Goal: Task Accomplishment & Management: Complete application form

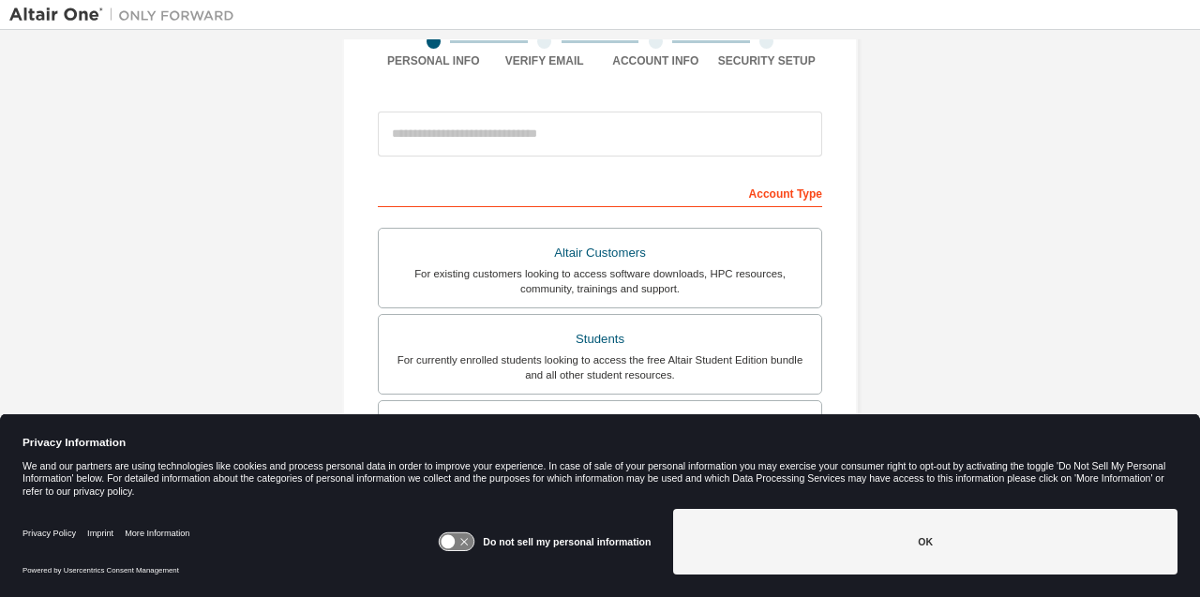
scroll to position [168, 0]
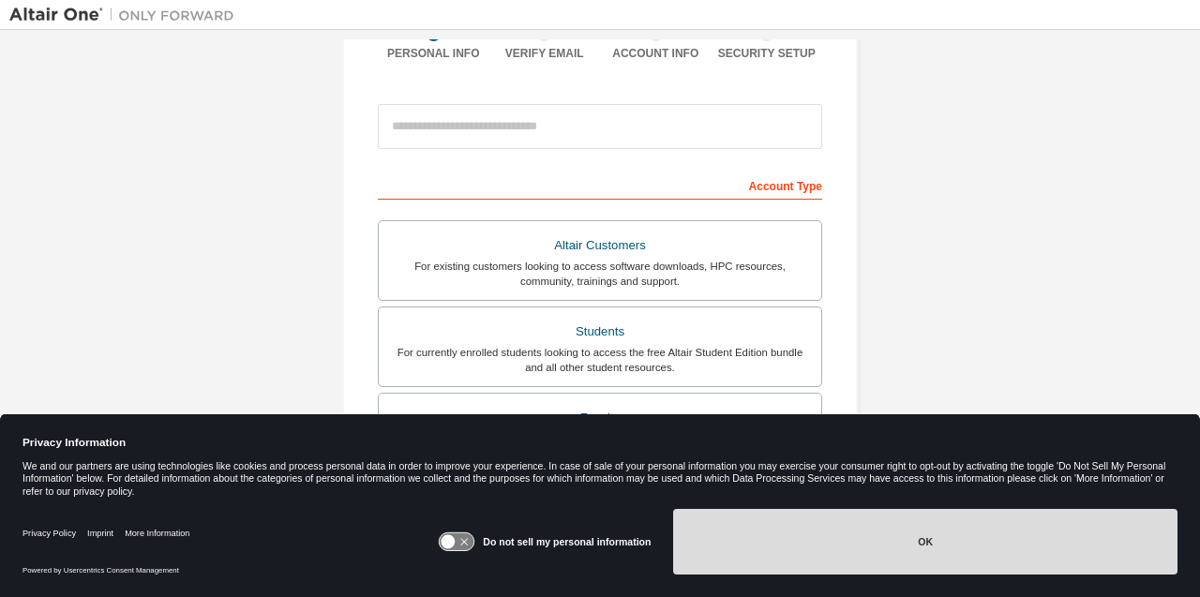
click at [878, 534] on button "OK" at bounding box center [925, 542] width 504 height 66
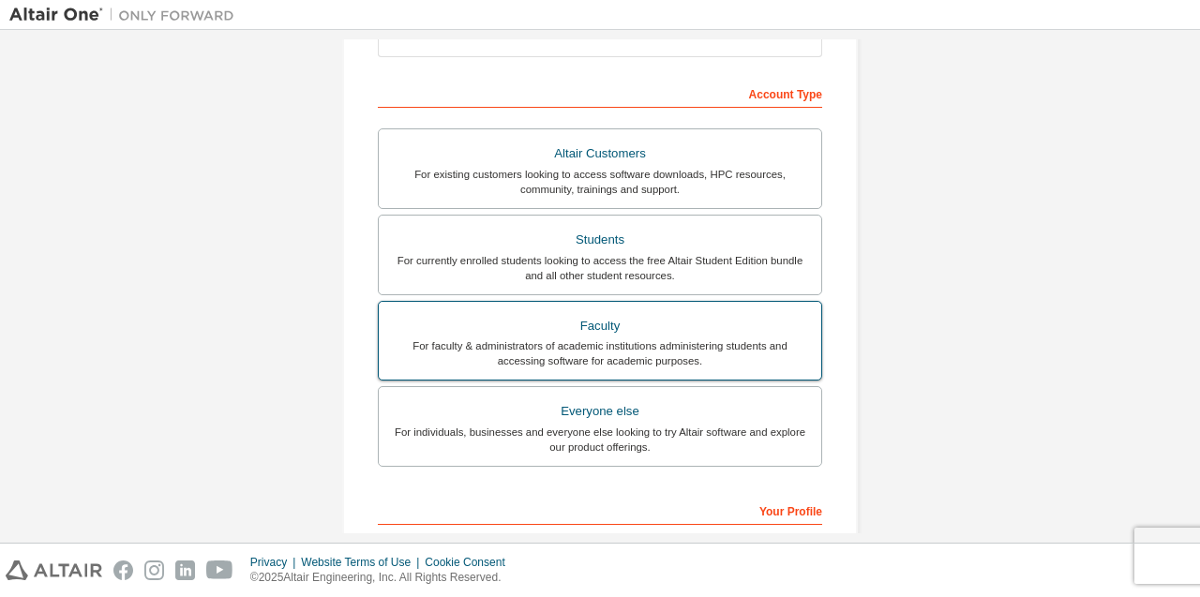
scroll to position [261, 0]
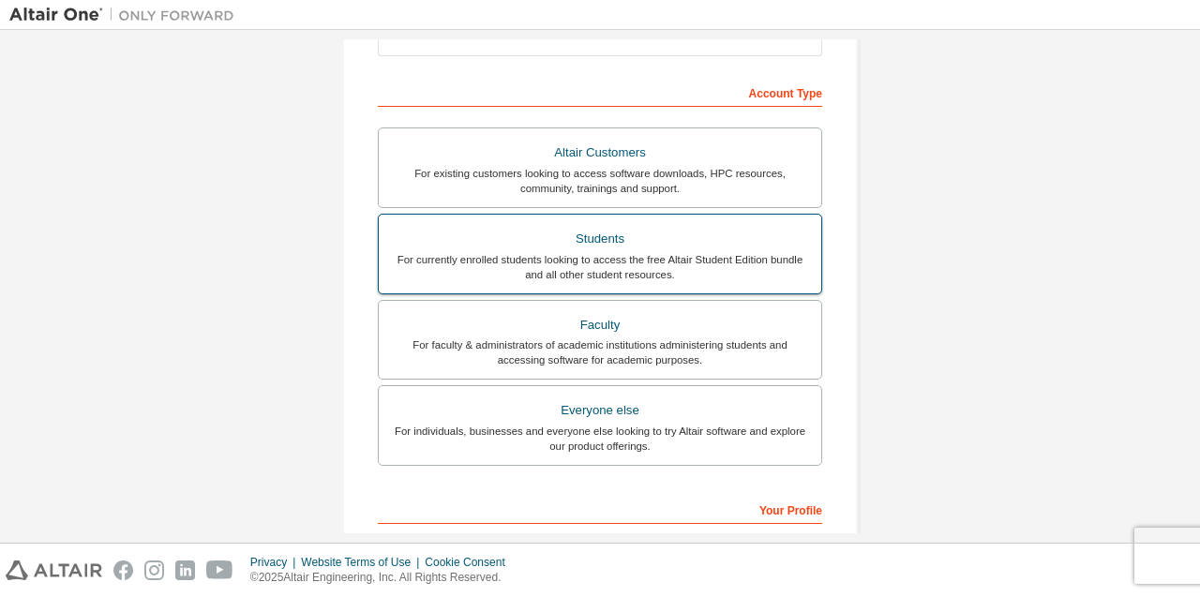
click at [680, 262] on div "For currently enrolled students looking to access the free Altair Student Editi…" at bounding box center [600, 267] width 420 height 30
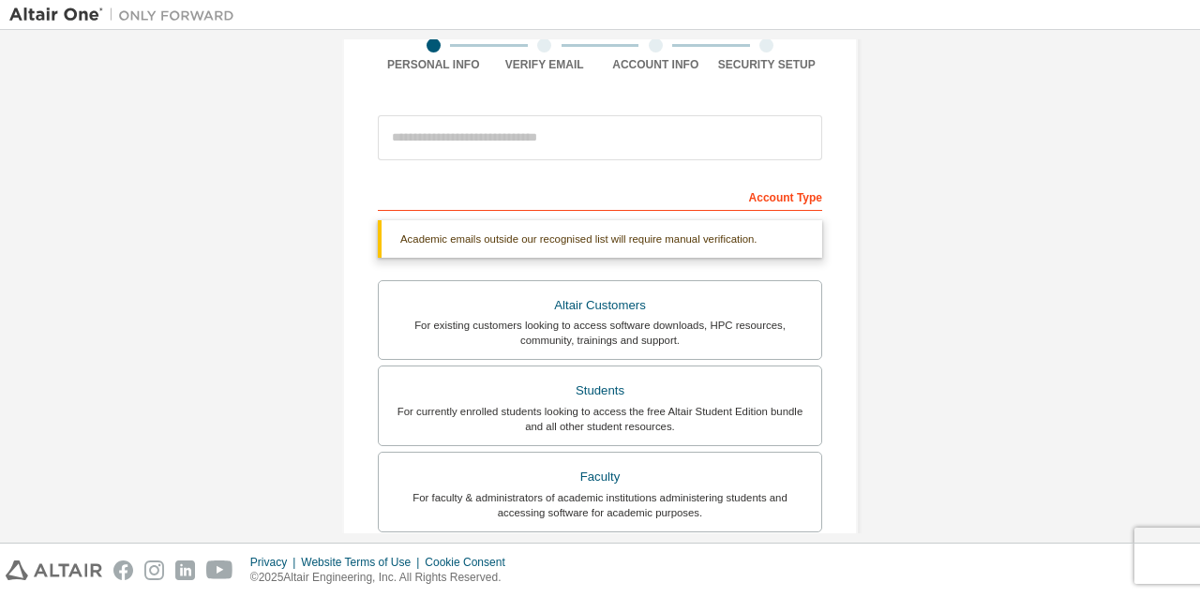
scroll to position [124, 0]
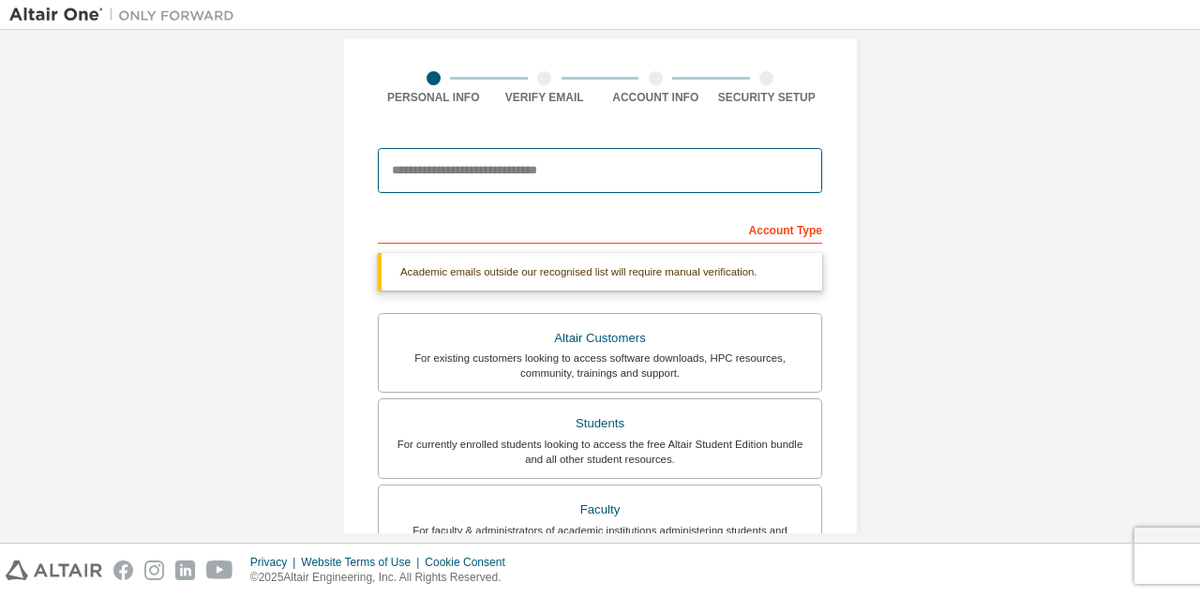
click at [629, 156] on input "email" at bounding box center [600, 170] width 444 height 45
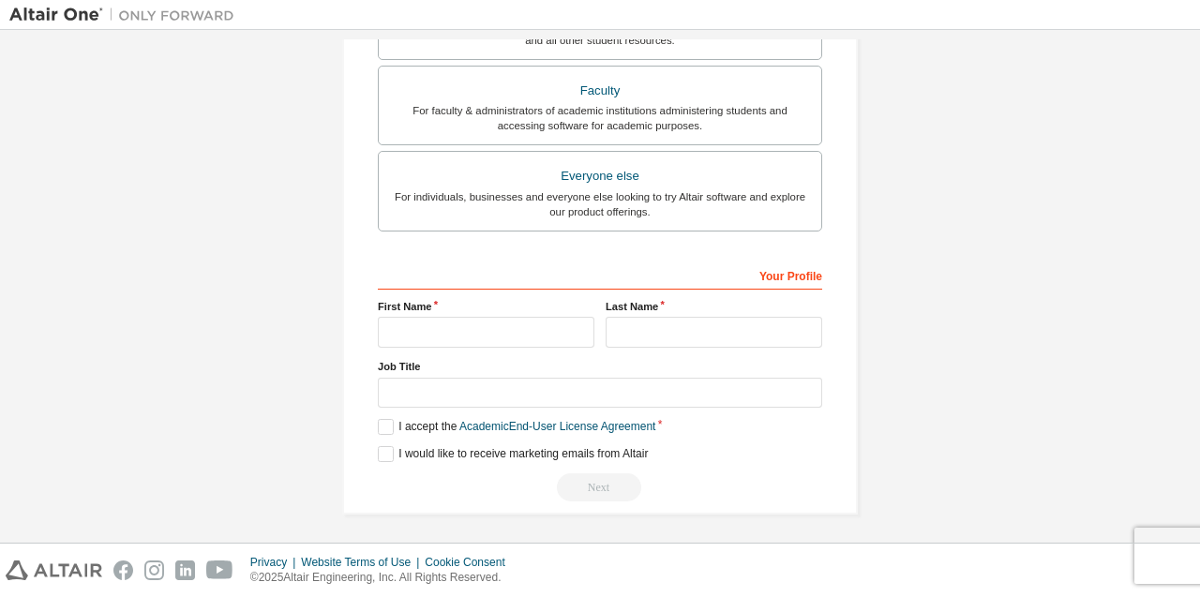
scroll to position [499, 0]
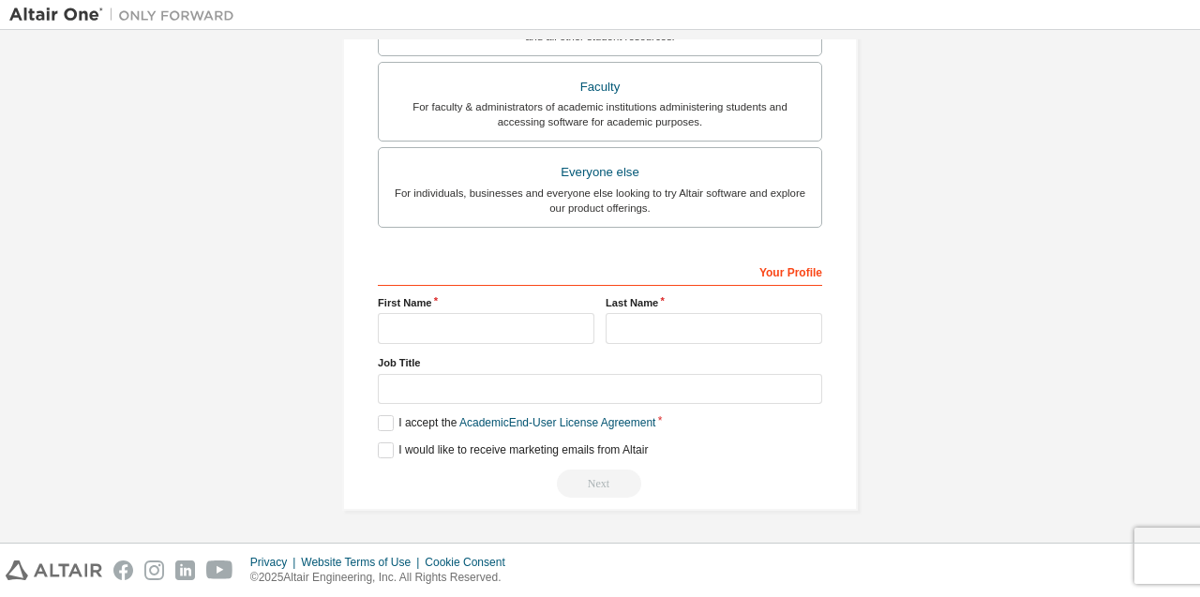
type input "**********"
click at [411, 324] on input "text" at bounding box center [486, 328] width 217 height 31
type input "******"
type input "*****"
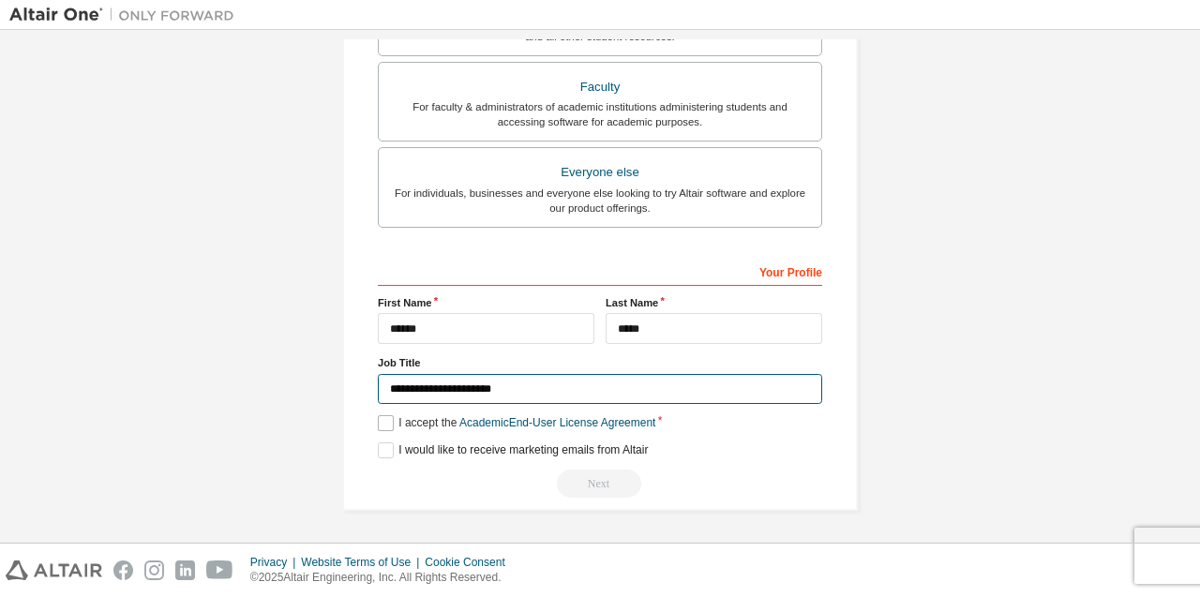
type input "**********"
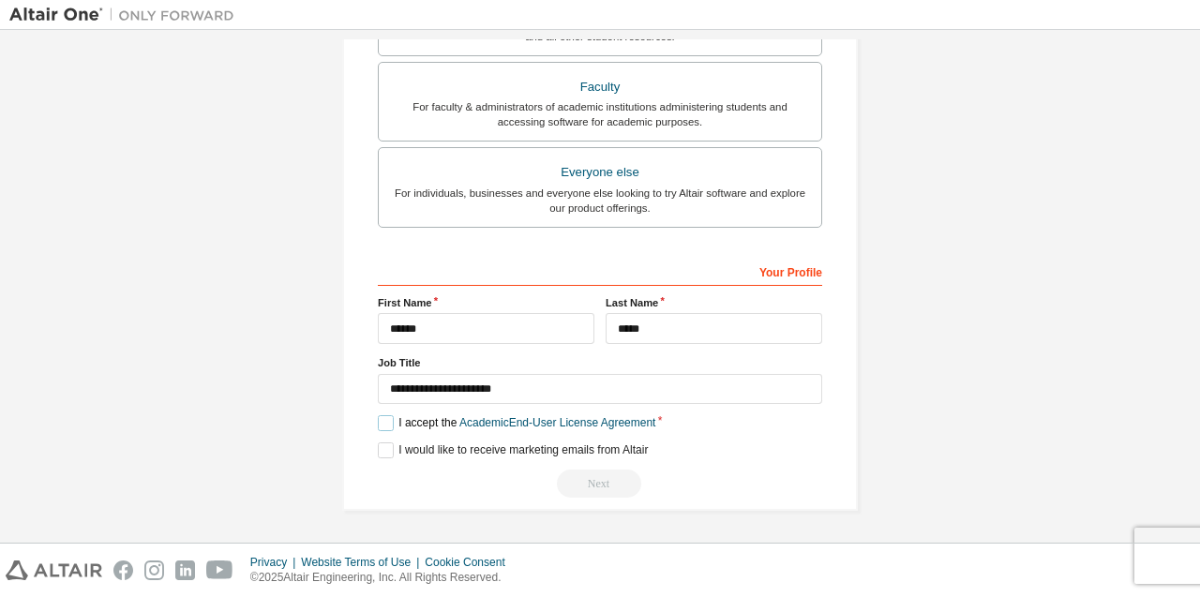
click at [378, 425] on label "I accept the Academic End-User License Agreement" at bounding box center [516, 423] width 277 height 16
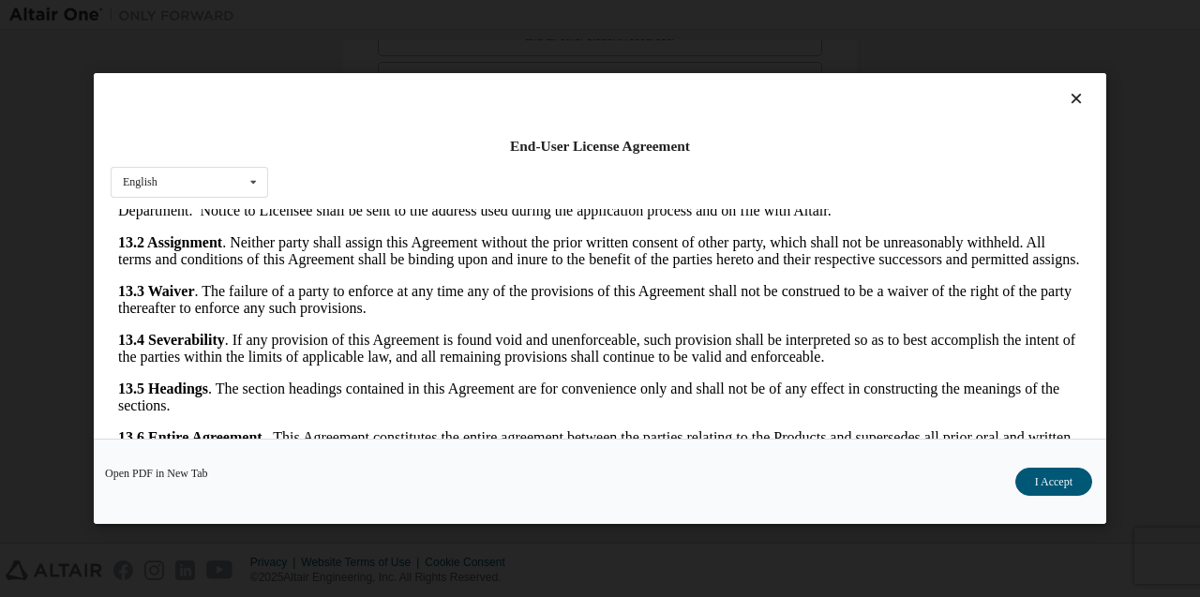
scroll to position [60, 0]
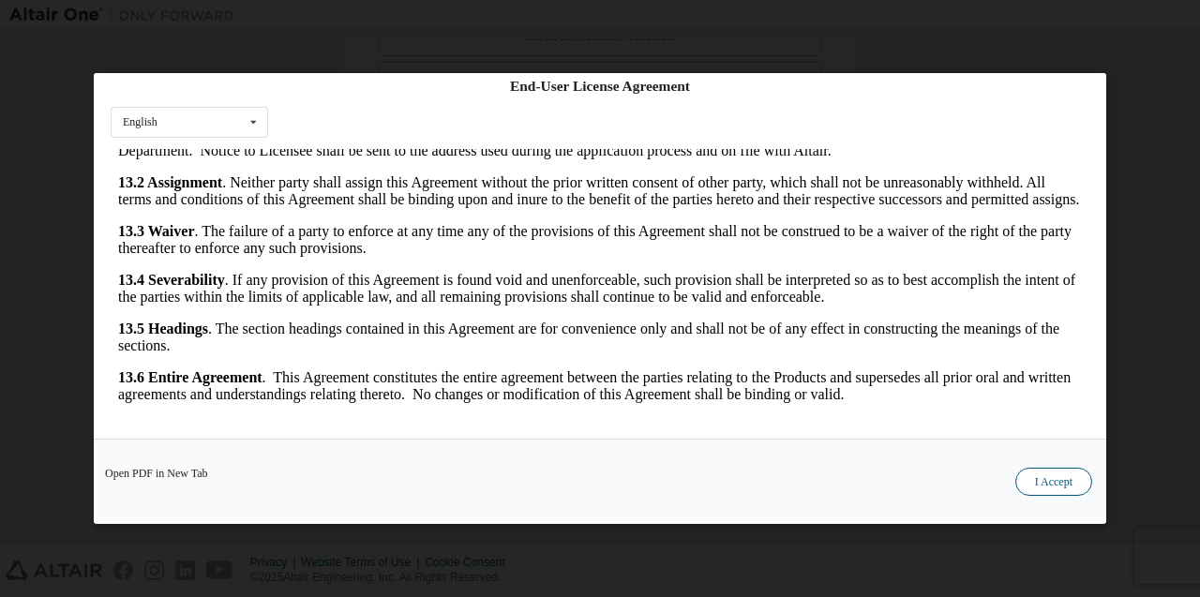
click at [1029, 486] on button "I Accept" at bounding box center [1053, 482] width 77 height 28
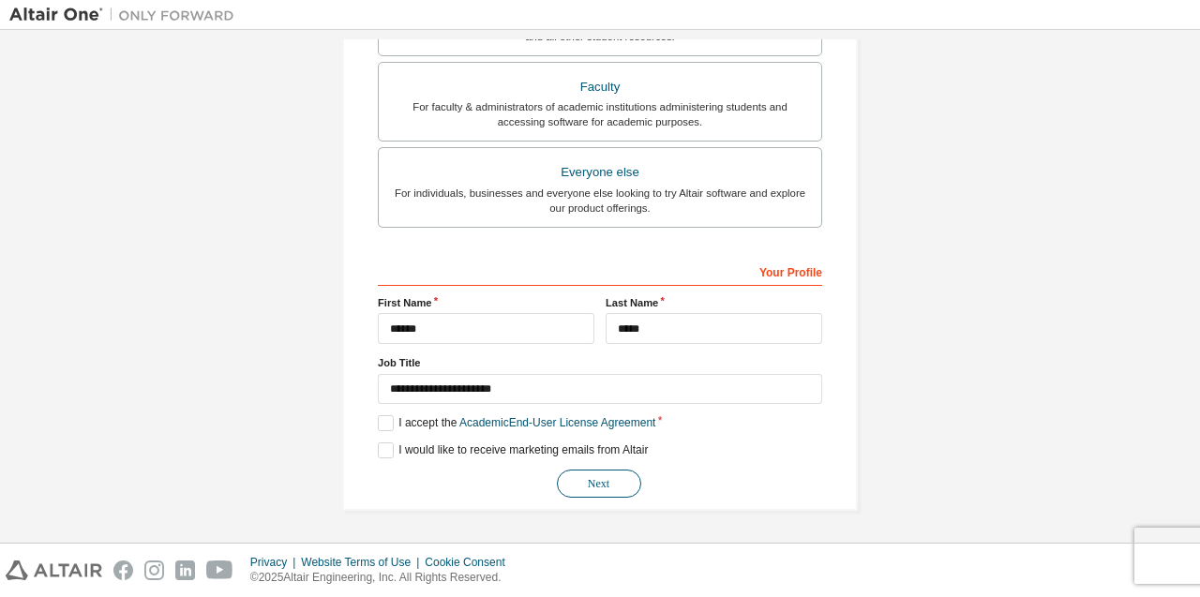
click at [620, 475] on button "Next" at bounding box center [599, 484] width 84 height 28
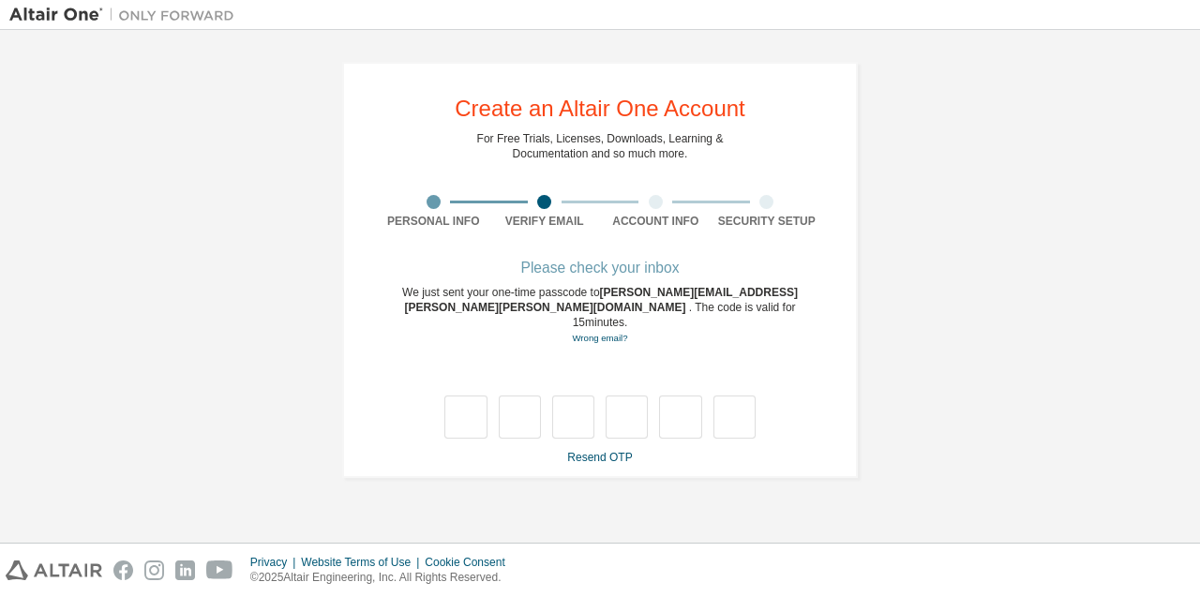
scroll to position [0, 0]
click at [474, 412] on input "text" at bounding box center [465, 417] width 42 height 43
type input "*"
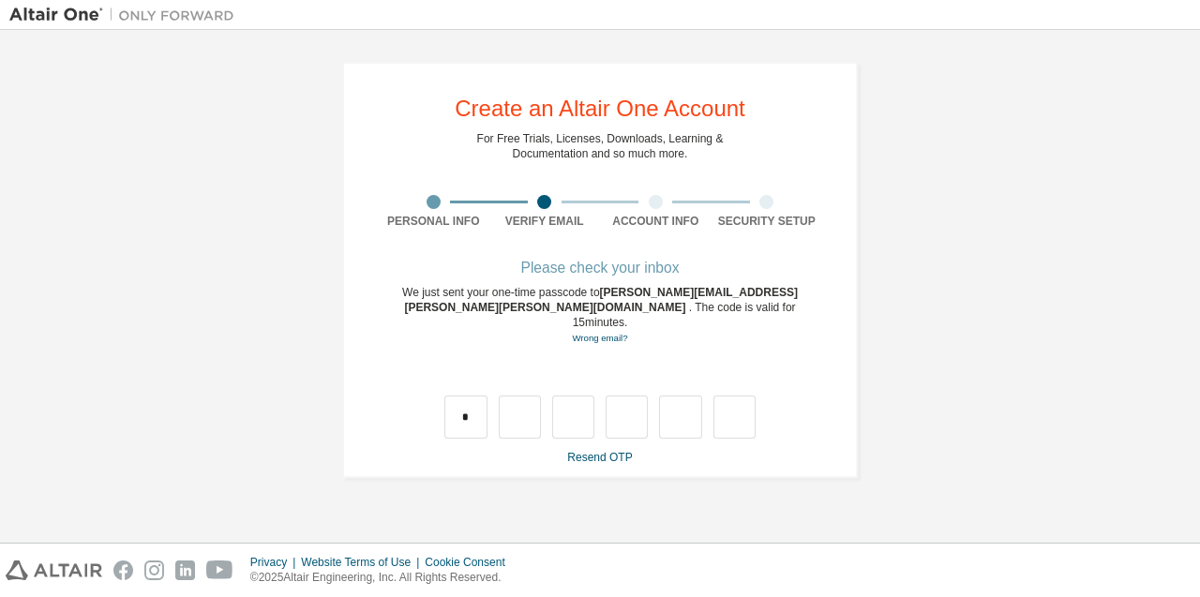
type input "*"
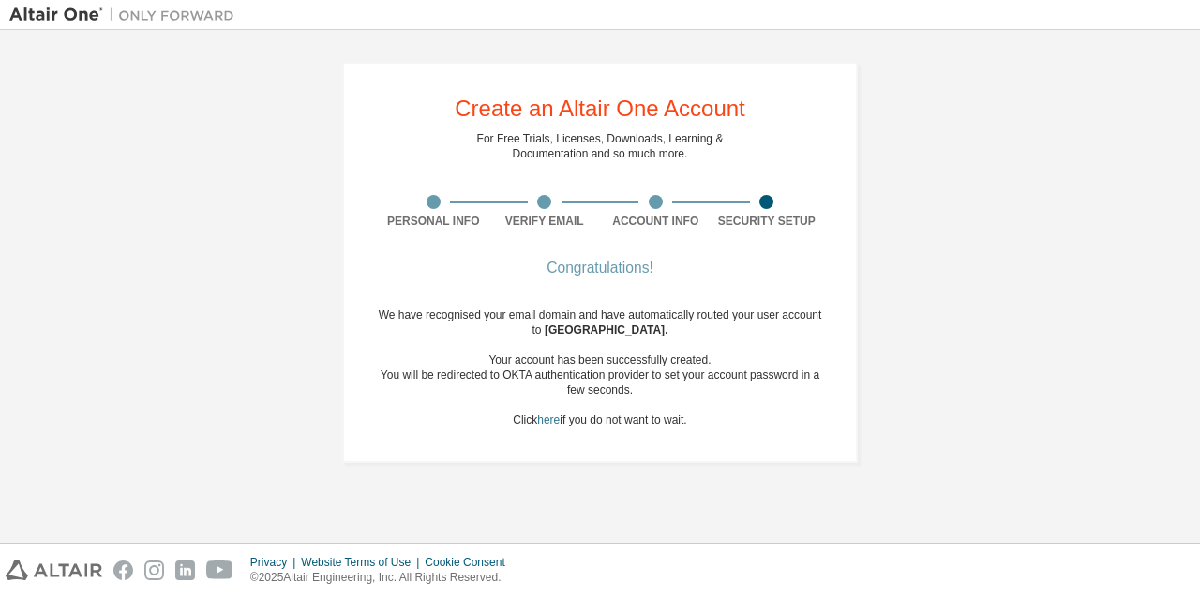
click at [544, 422] on link "here" at bounding box center [548, 419] width 22 height 13
